Goal: Navigation & Orientation: Find specific page/section

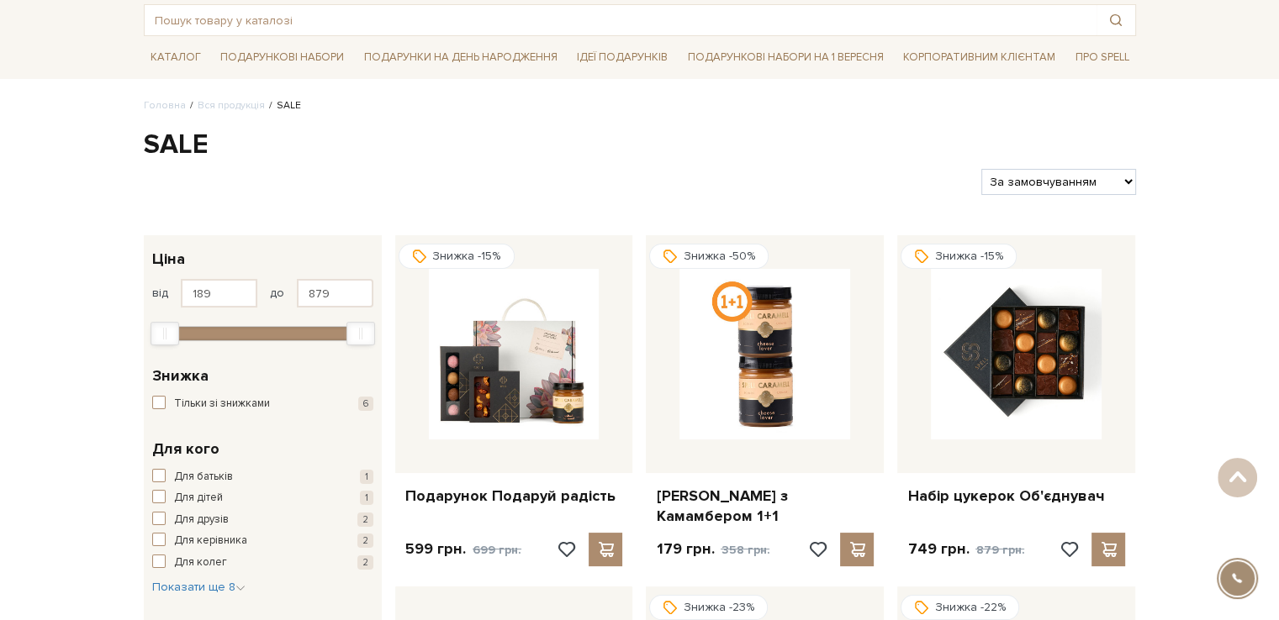
scroll to position [84, 0]
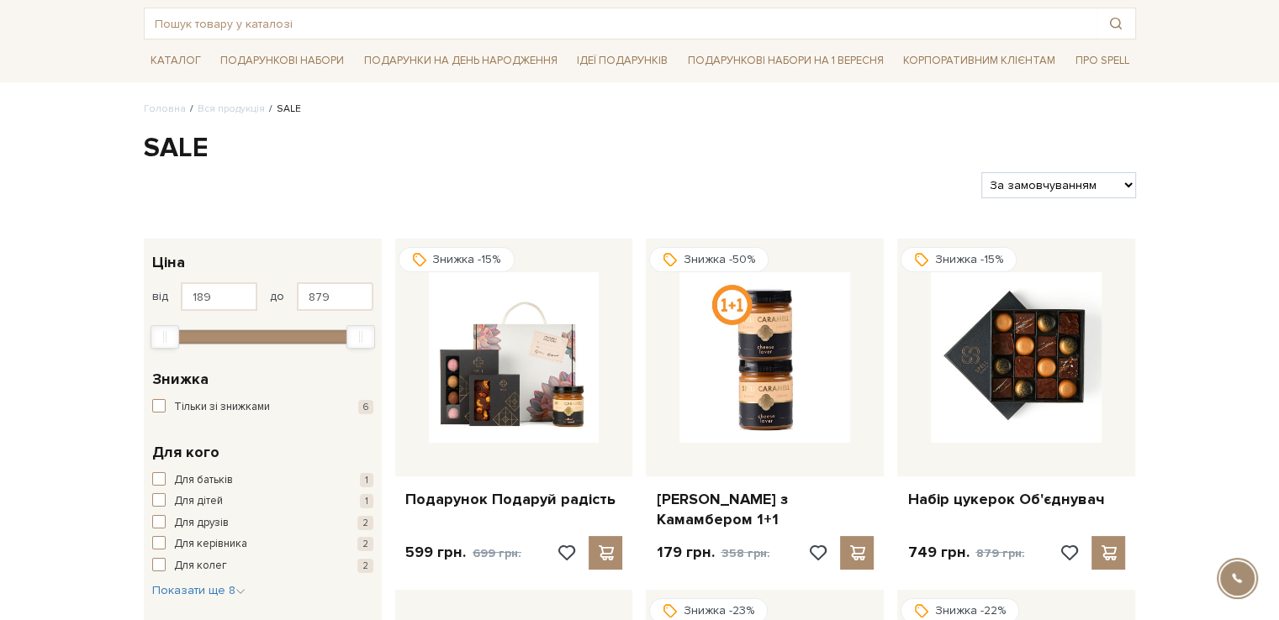
click at [1082, 181] on select "За замовчуванням За Ціною (зростання) За Ціною (зменшення) Новинки За популярні…" at bounding box center [1058, 185] width 154 height 26
select select "https://spellchocolate.com/our-productions/sale/?sort=p.price&order=ASC"
click at [981, 172] on select "За замовчуванням За Ціною (зростання) За Ціною (зменшення) Новинки За популярні…" at bounding box center [1058, 185] width 154 height 26
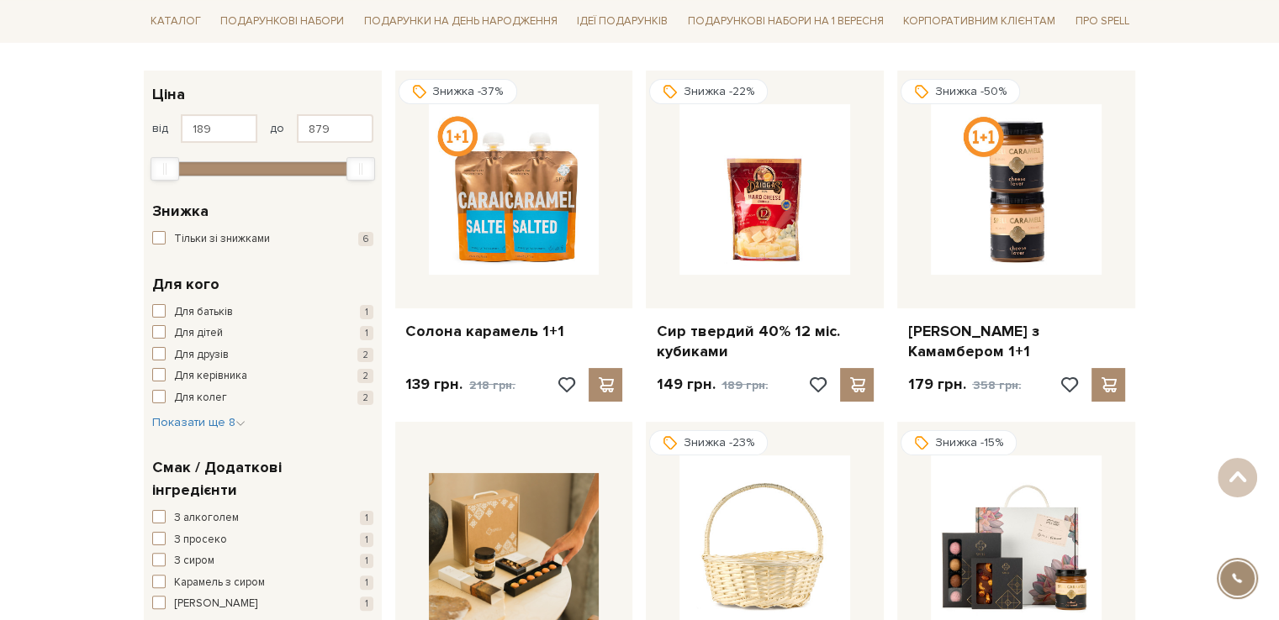
scroll to position [168, 0]
